Goal: Task Accomplishment & Management: Complete application form

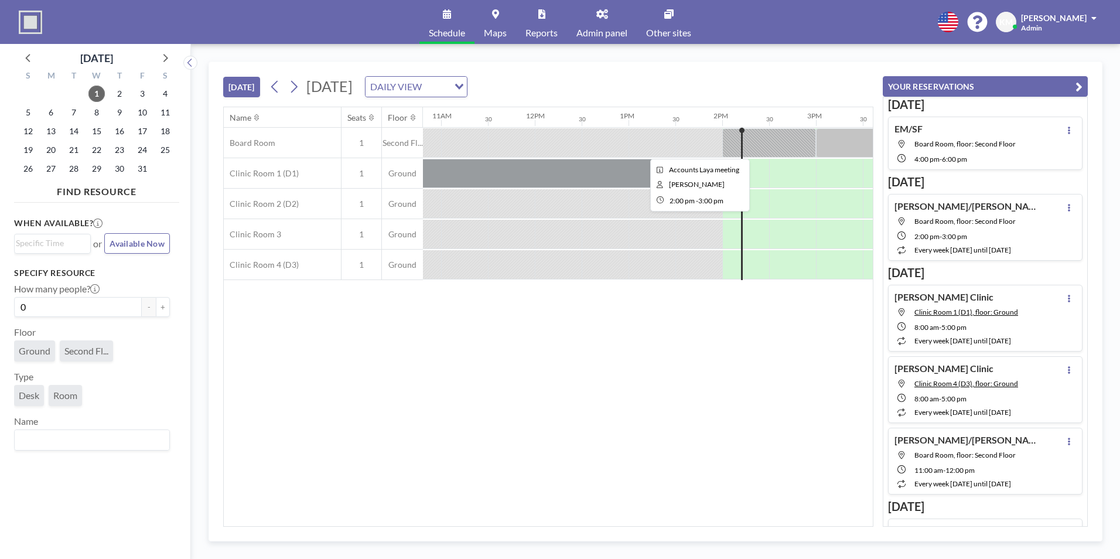
scroll to position [0, 1266]
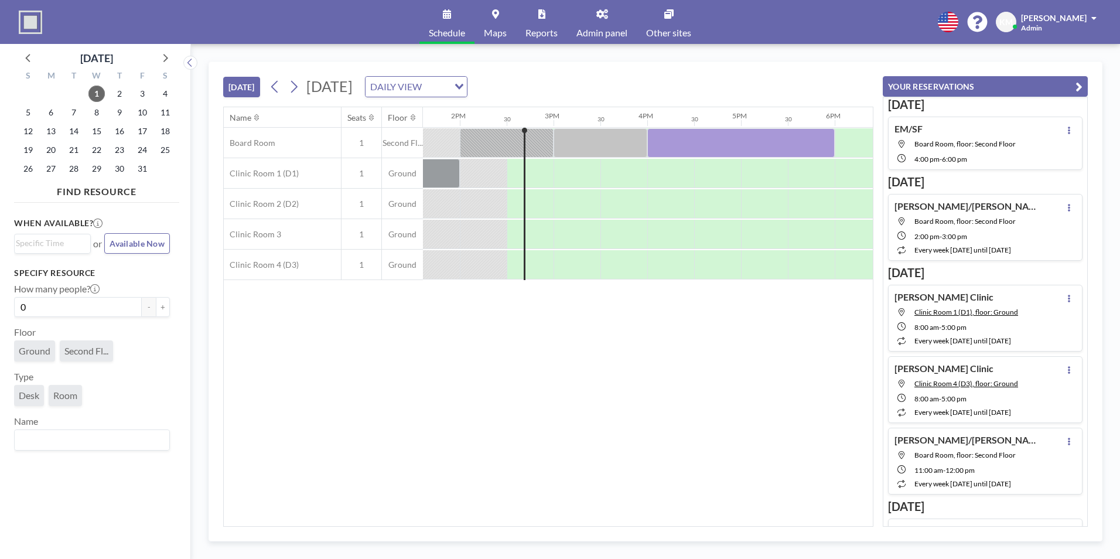
scroll to position [0, 1313]
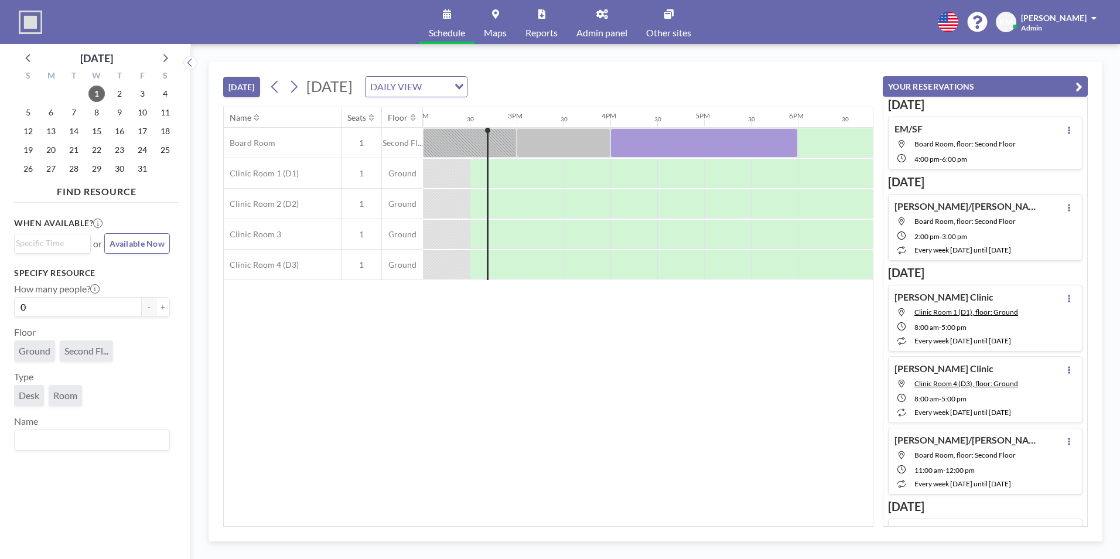
click at [523, 27] on link "Reports" at bounding box center [541, 22] width 51 height 44
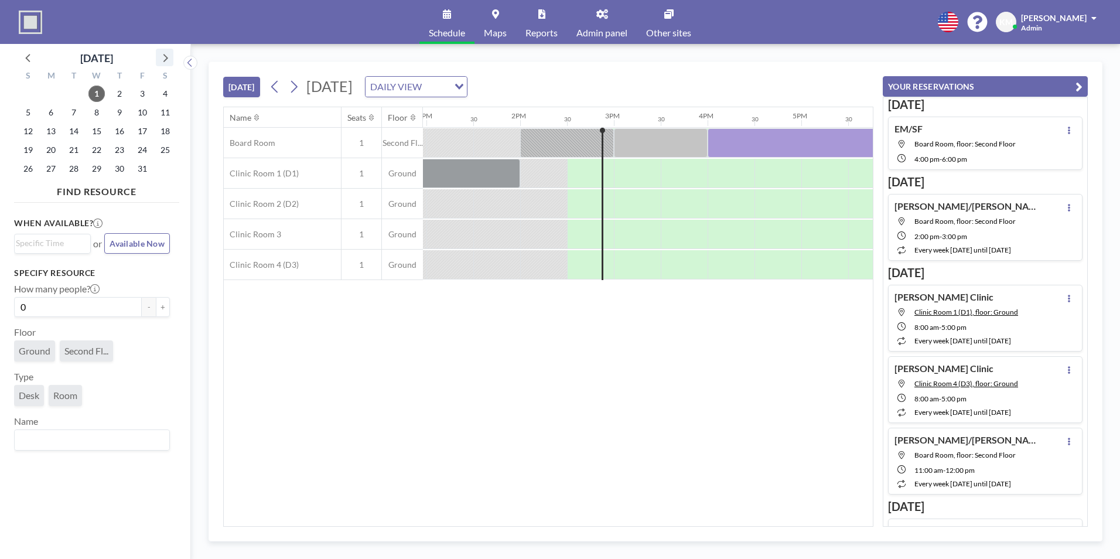
scroll to position [0, 1313]
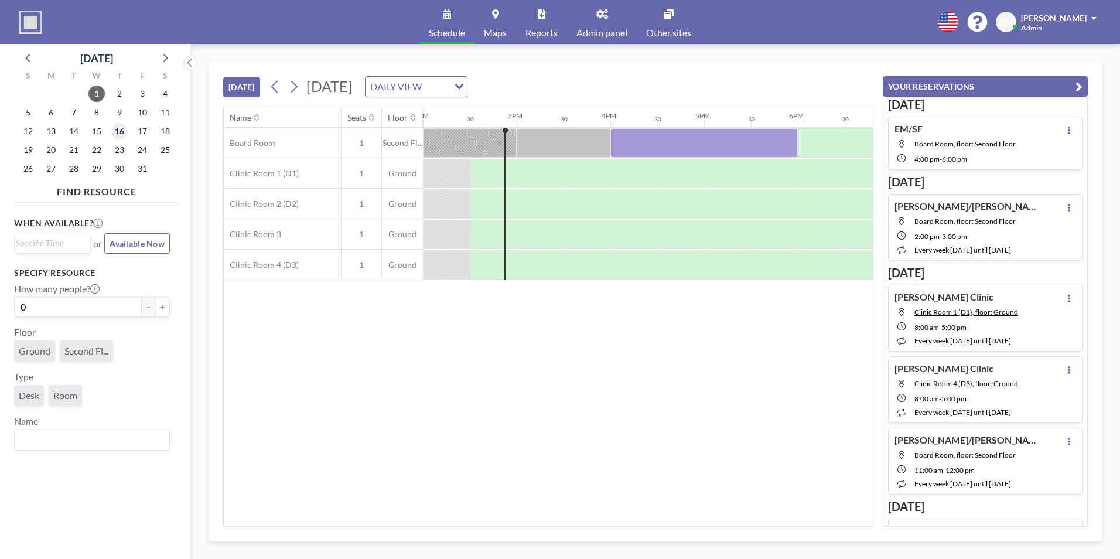
click at [118, 135] on span "16" at bounding box center [119, 131] width 16 height 16
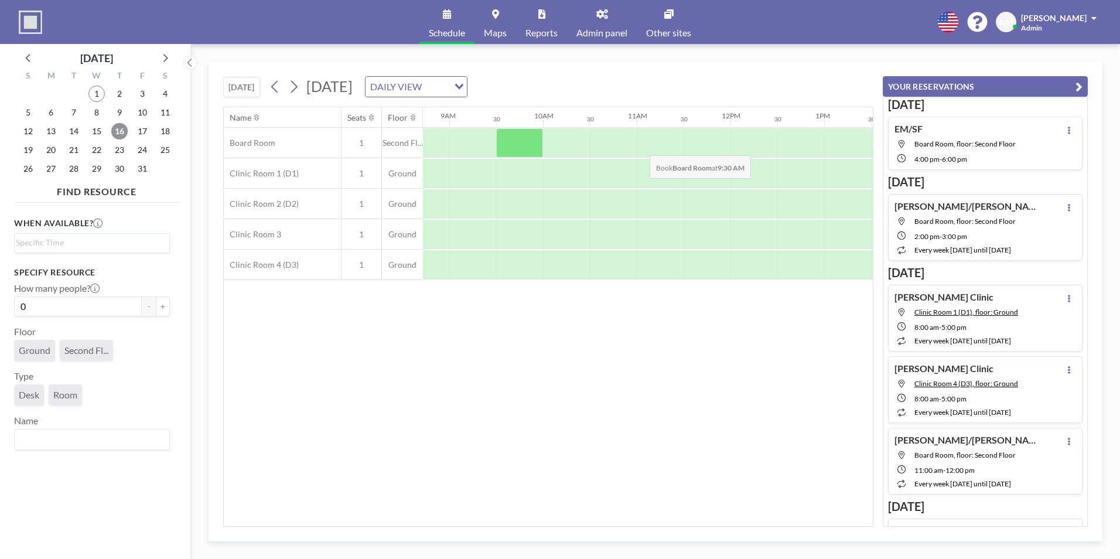
scroll to position [0, 819]
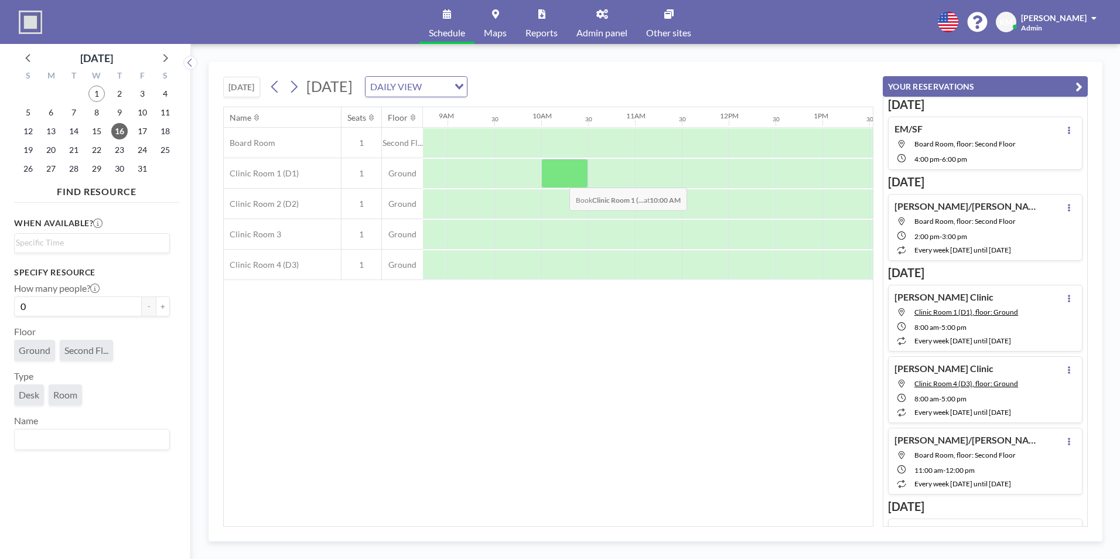
click at [560, 179] on div at bounding box center [564, 173] width 47 height 29
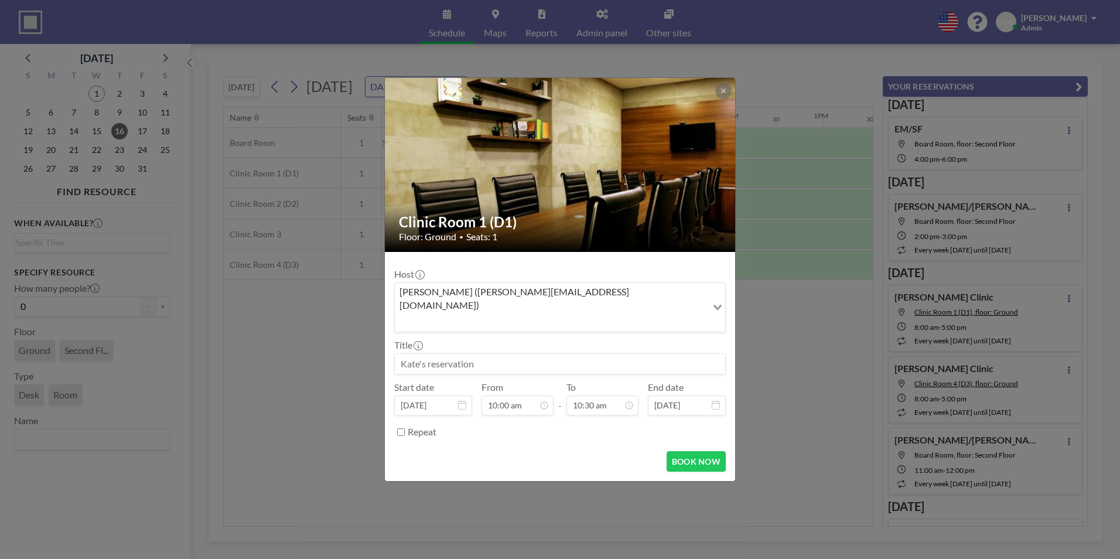
click at [465, 357] on input at bounding box center [560, 364] width 330 height 20
type input "Prof. Javadpour's Clinic"
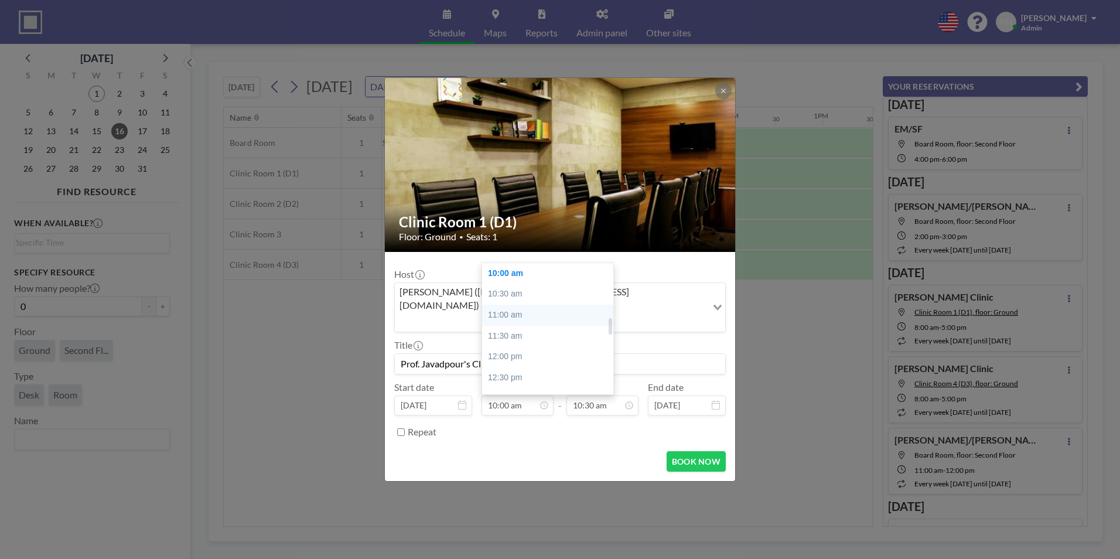
scroll to position [428, 0]
drag, startPoint x: 512, startPoint y: 392, endPoint x: 531, endPoint y: 268, distance: 125.7
click at [531, 396] on div "10:00 am 12:00 am 12:30 am 01:00 am 01:30 am 02:00 am 02:30 am 03:00 am 03:30 a…" at bounding box center [518, 406] width 72 height 20
click at [531, 272] on div "10:30 am" at bounding box center [550, 282] width 137 height 21
type input "10:30 am"
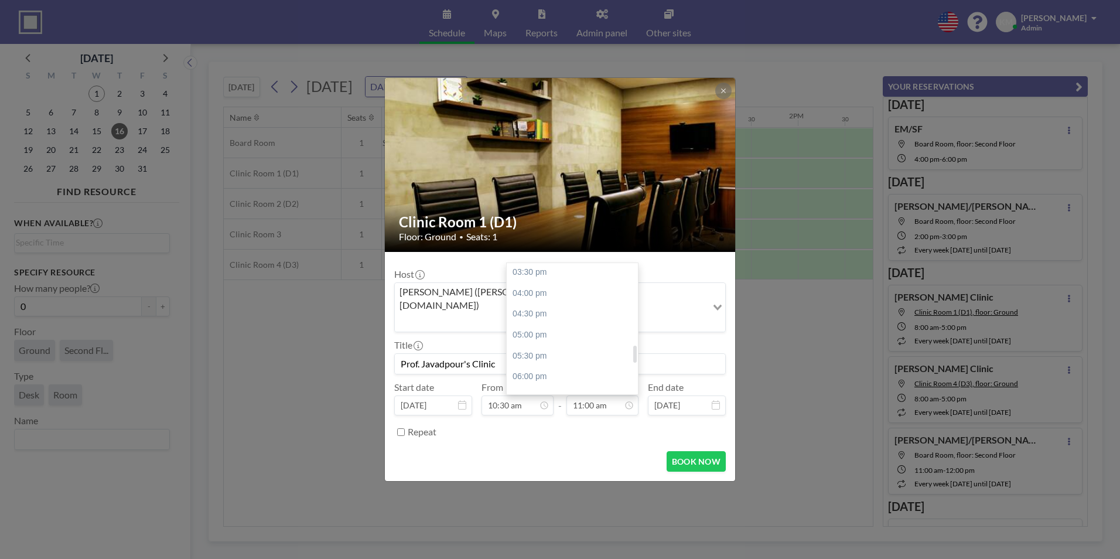
scroll to position [648, 0]
click at [595, 366] on div "06:00 pm" at bounding box center [575, 376] width 137 height 21
type input "06:00 pm"
click at [608, 354] on input "Prof. Javadpour's Clinic" at bounding box center [560, 364] width 330 height 20
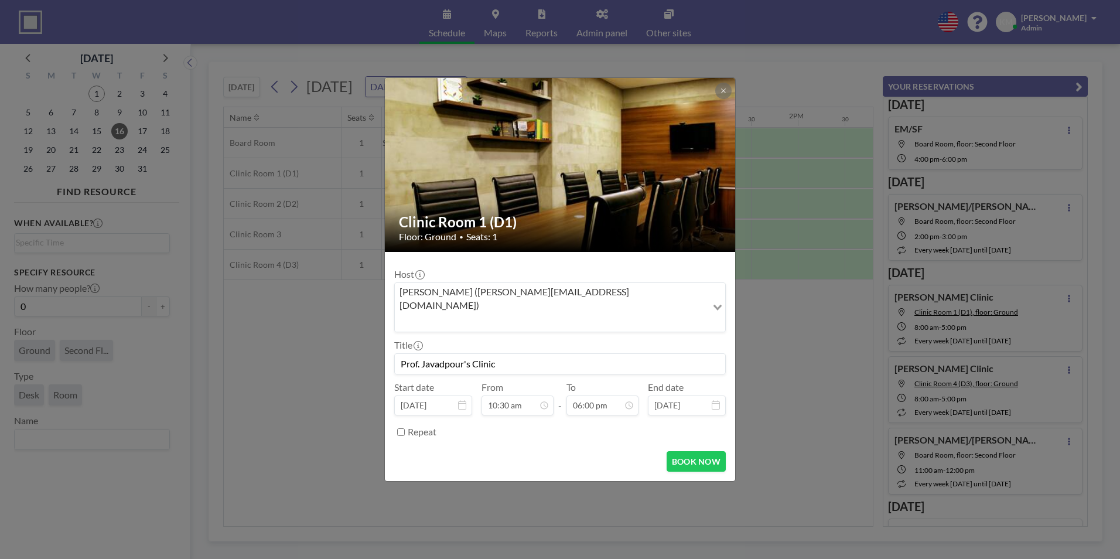
click at [608, 354] on input "Prof. Javadpour's Clinic" at bounding box center [560, 364] width 330 height 20
click at [713, 451] on button "BOOK NOW" at bounding box center [696, 461] width 59 height 21
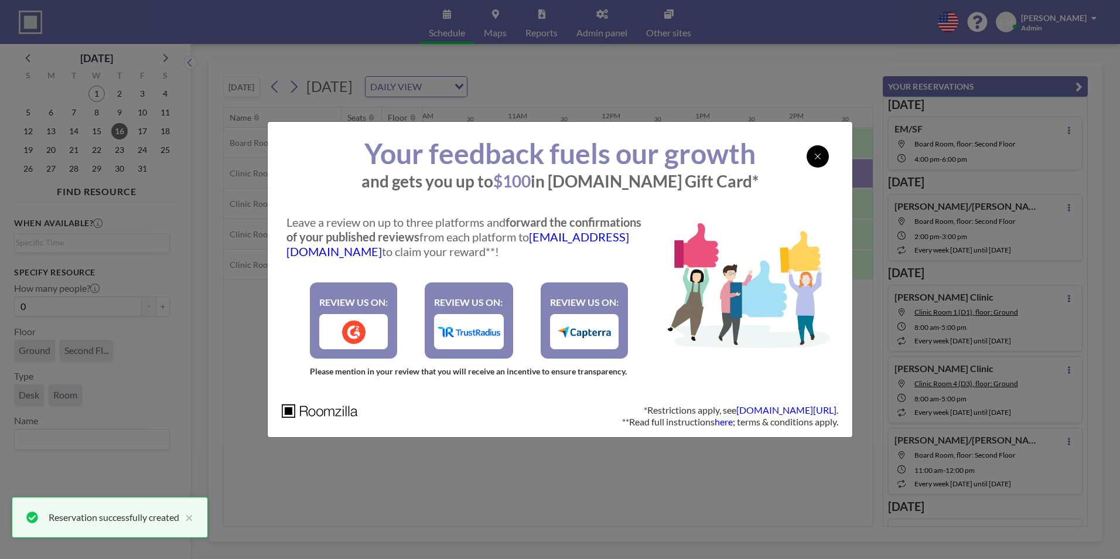
click at [812, 161] on div at bounding box center [818, 156] width 22 height 22
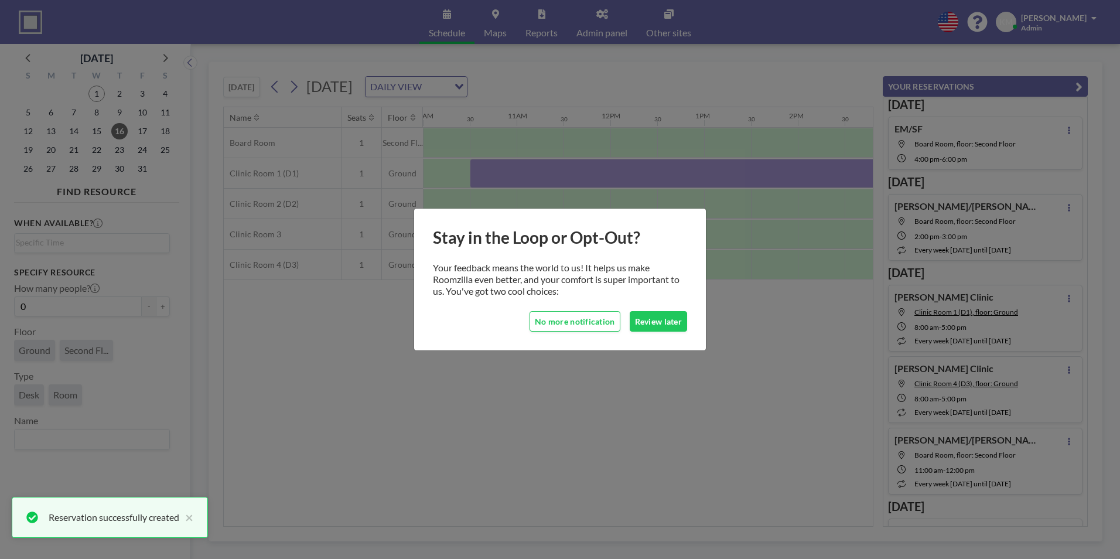
click at [655, 311] on div "Your feedback means the world to us! It helps us make Roomzilla even better, an…" at bounding box center [560, 279] width 254 height 63
click at [661, 318] on button "Review later" at bounding box center [658, 321] width 57 height 21
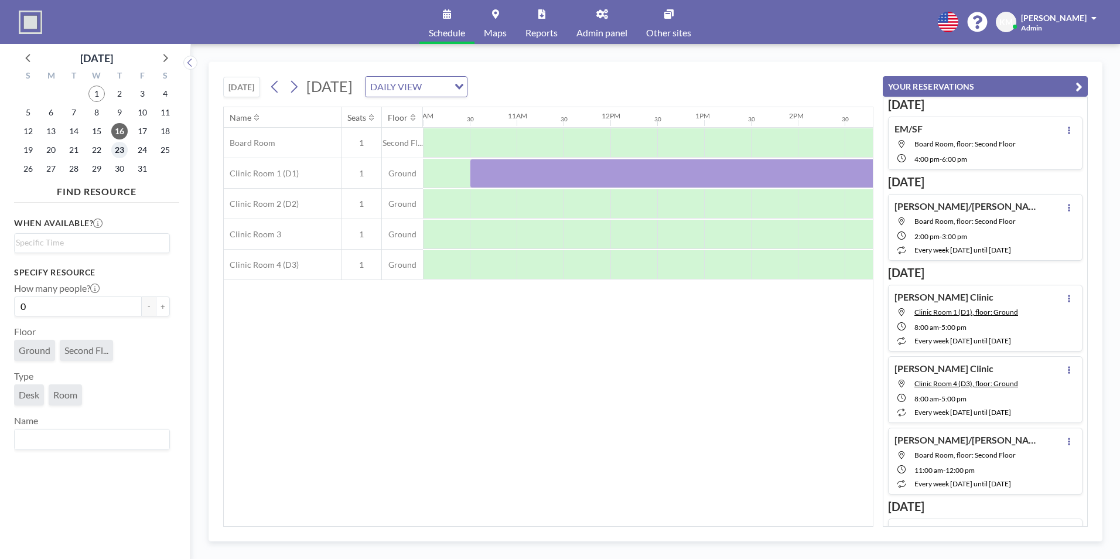
click at [120, 144] on span "23" at bounding box center [119, 150] width 16 height 16
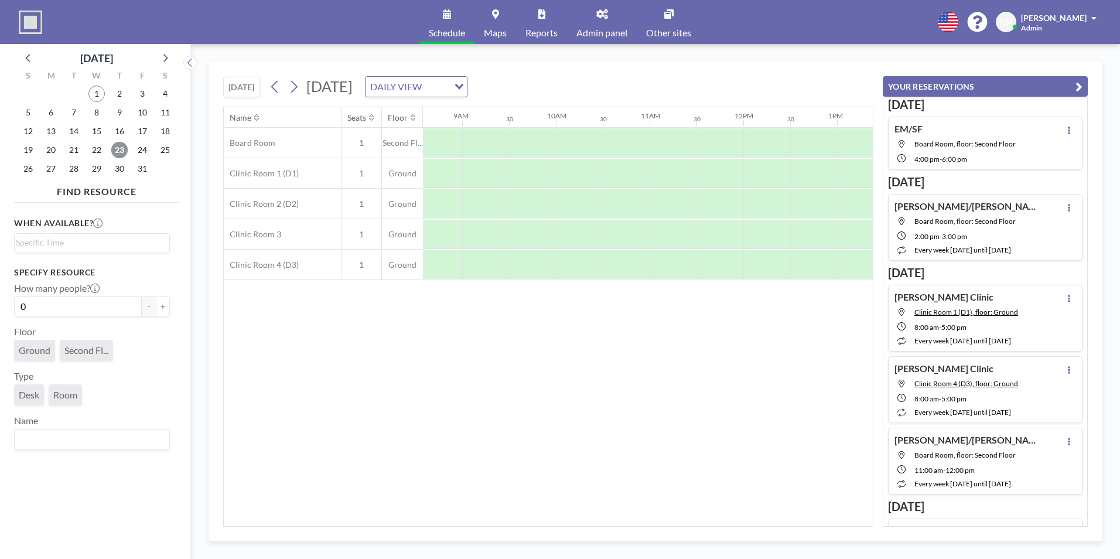
scroll to position [0, 805]
click at [647, 169] on div at bounding box center [625, 173] width 47 height 29
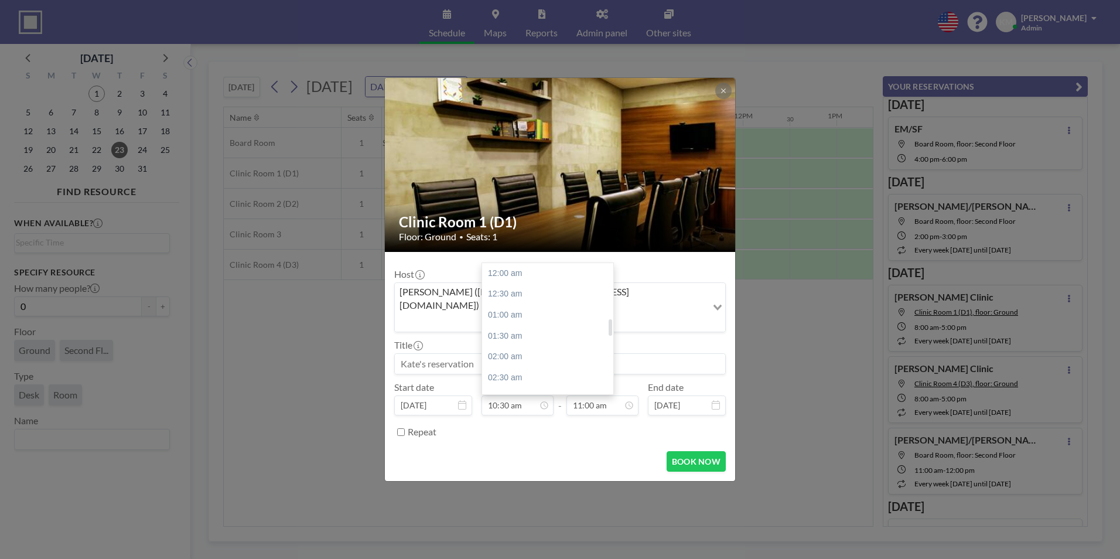
scroll to position [438, 0]
click at [525, 367] on div "01:00 pm" at bounding box center [550, 377] width 137 height 21
type input "01:00 pm"
type input "01:30 pm"
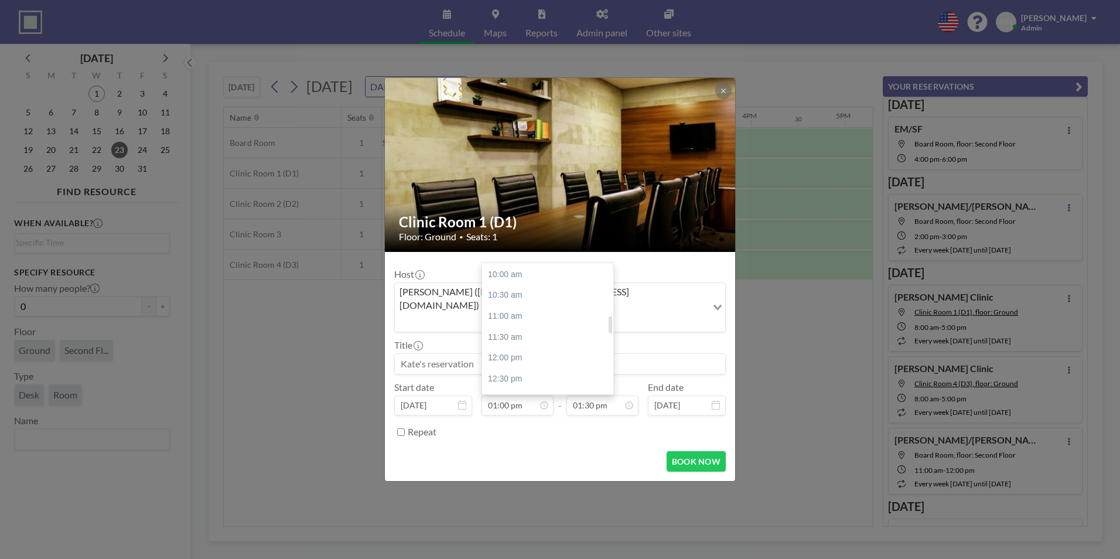
click at [534, 286] on div "10:30 am" at bounding box center [550, 295] width 137 height 21
type input "10:30 am"
click at [521, 354] on input at bounding box center [560, 364] width 330 height 20
paste input "Prof. Javadpour's Clinic"
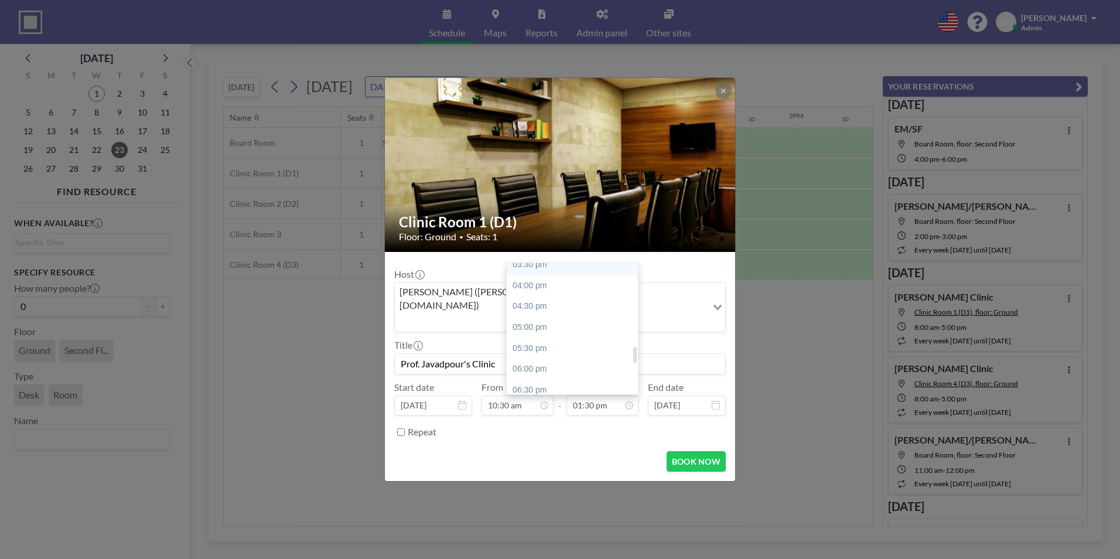
scroll to position [656, 0]
type input "Prof. Javadpour's Clinic"
click at [598, 358] on div "06:00 pm" at bounding box center [575, 368] width 137 height 21
type input "06:00 pm"
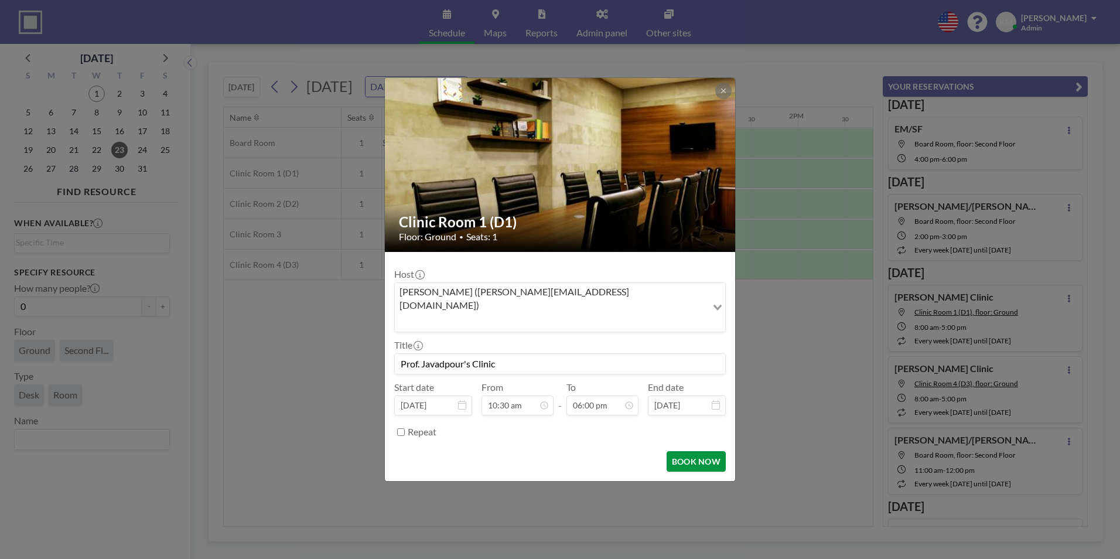
click at [690, 451] on button "BOOK NOW" at bounding box center [696, 461] width 59 height 21
